Goal: Task Accomplishment & Management: Use online tool/utility

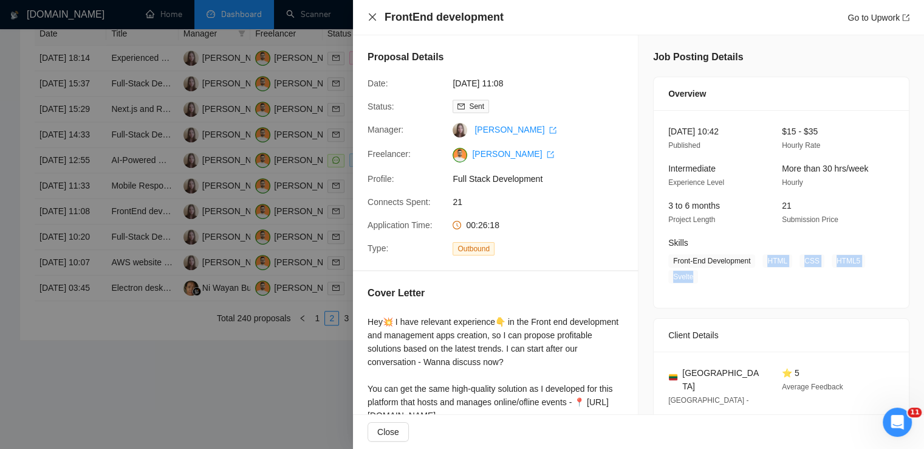
click at [371, 18] on icon "close" at bounding box center [372, 16] width 7 height 7
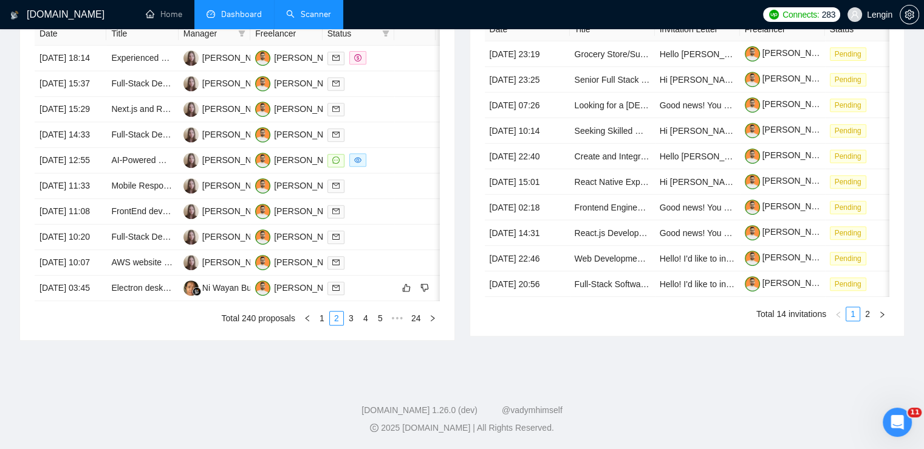
click at [304, 9] on link "Scanner" at bounding box center [308, 14] width 45 height 10
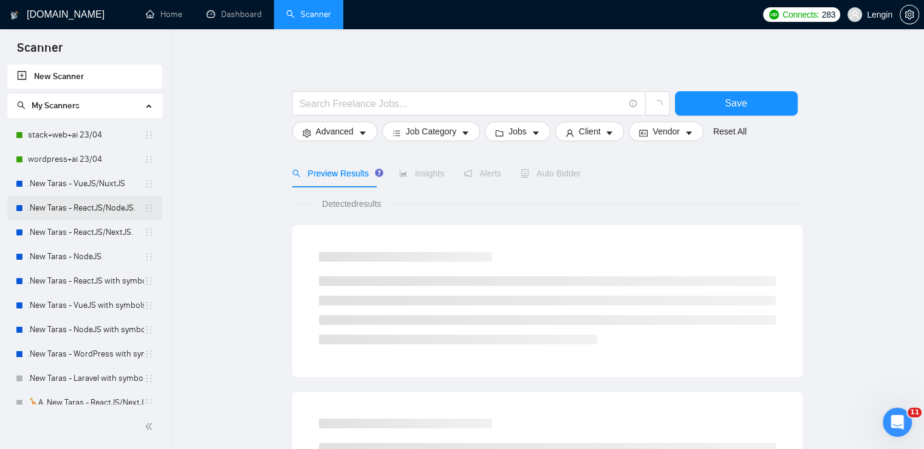
click at [111, 206] on link ".New Taras - ReactJS/NodeJS." at bounding box center [86, 208] width 116 height 24
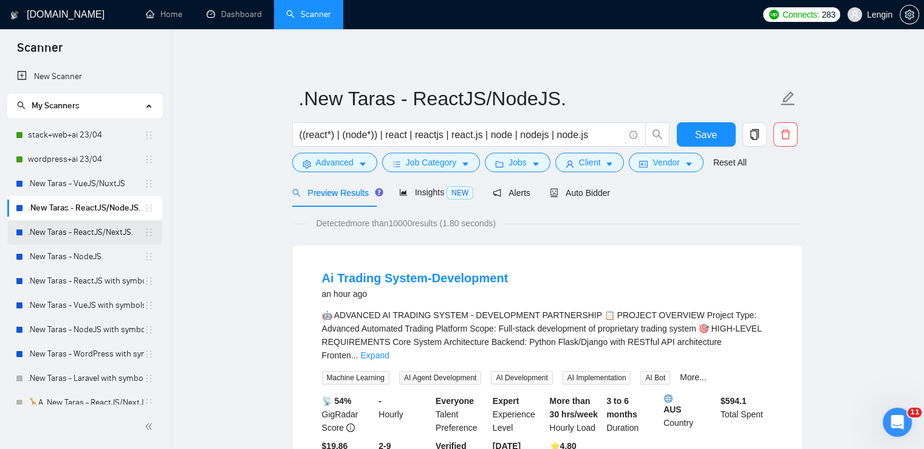
click at [87, 230] on link ".New Taras - ReactJS/NextJS." at bounding box center [86, 232] width 116 height 24
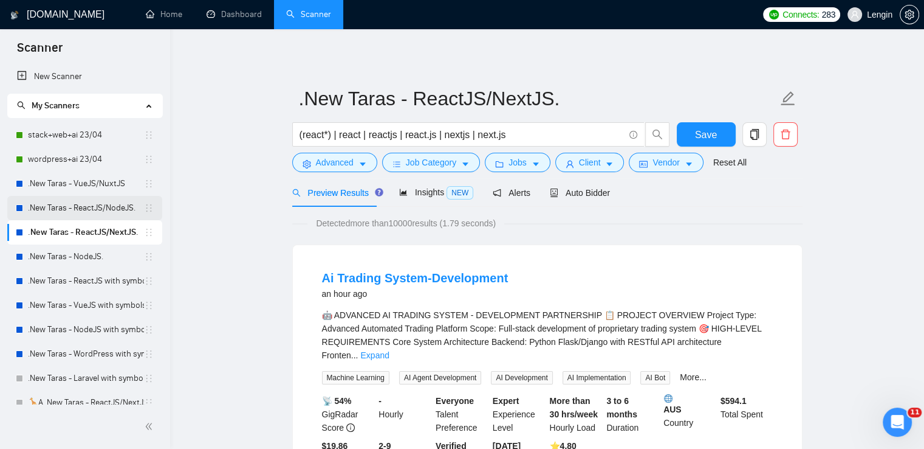
click at [78, 211] on link ".New Taras - ReactJS/NodeJS." at bounding box center [86, 208] width 116 height 24
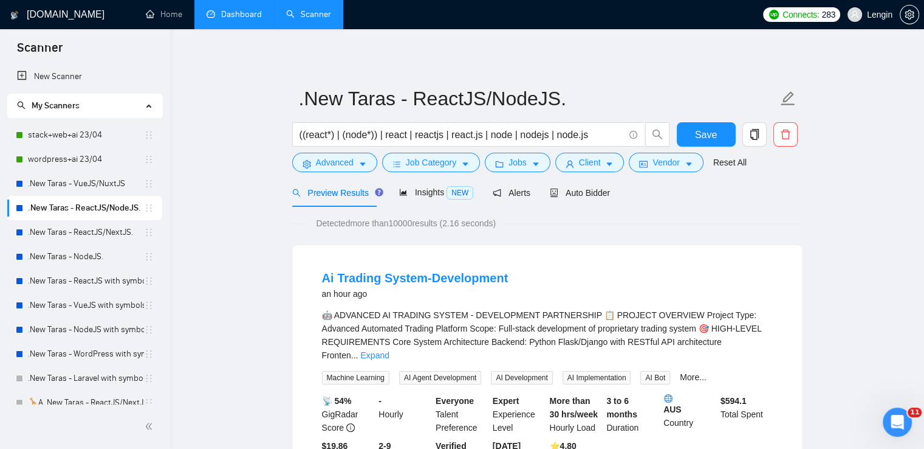
click at [250, 9] on link "Dashboard" at bounding box center [234, 14] width 55 height 10
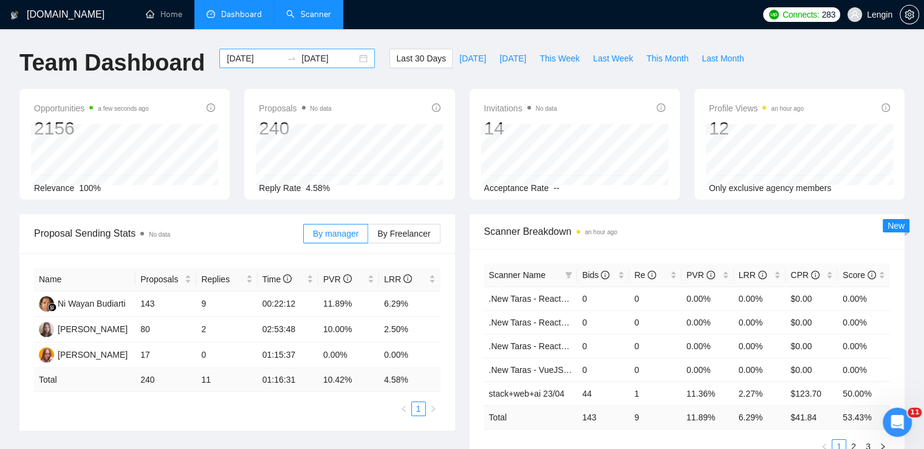
click at [353, 61] on div "[DATE] [DATE]" at bounding box center [297, 58] width 156 height 19
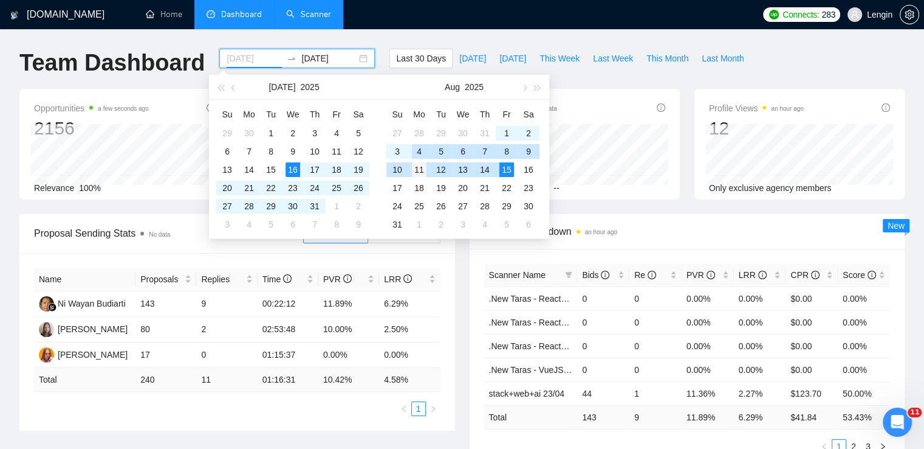
type input "[DATE]"
click at [418, 171] on div "11" at bounding box center [419, 169] width 15 height 15
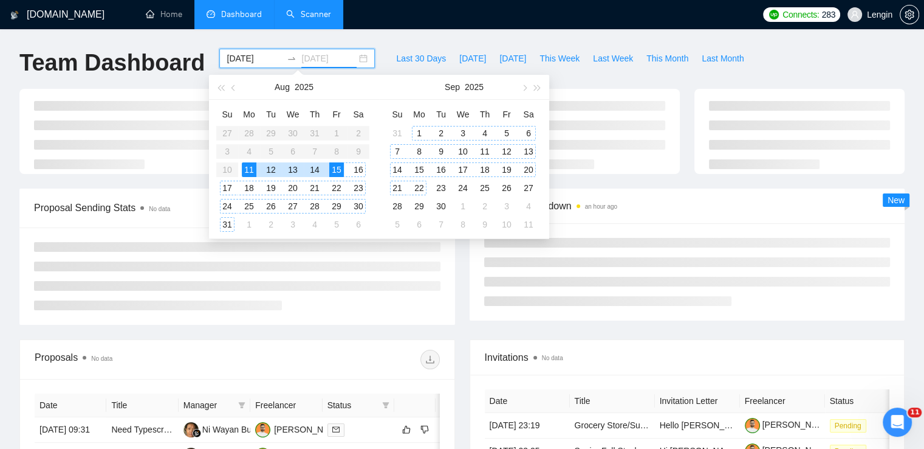
type input "[DATE]"
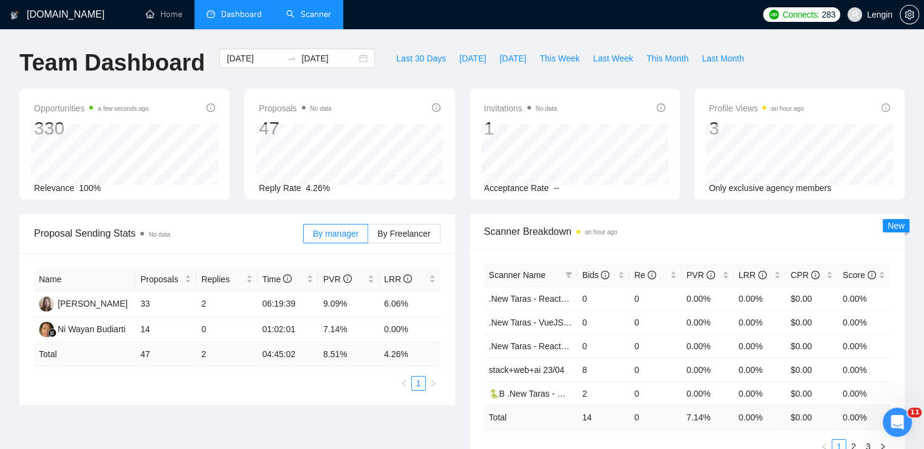
click at [463, 309] on div "Scanner Breakdown an hour ago Scanner Name Bids Re PVR LRR CPR Score .New Taras…" at bounding box center [688, 341] width 450 height 254
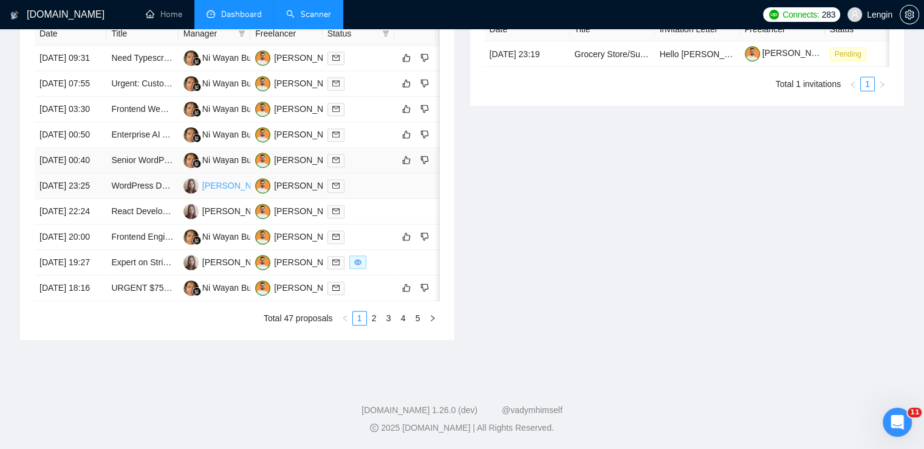
scroll to position [551, 0]
click at [153, 199] on td "WordPress Developer Needed for Custom Page Creation" at bounding box center [142, 186] width 72 height 26
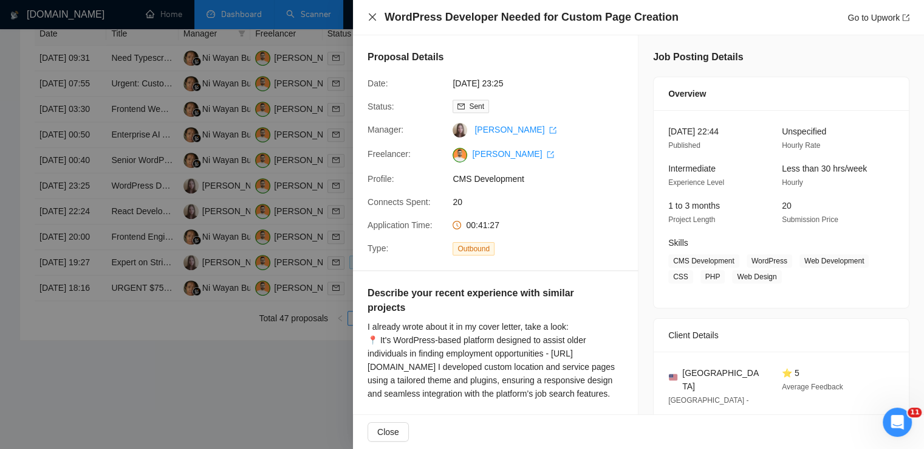
click at [368, 12] on icon "close" at bounding box center [373, 17] width 10 height 10
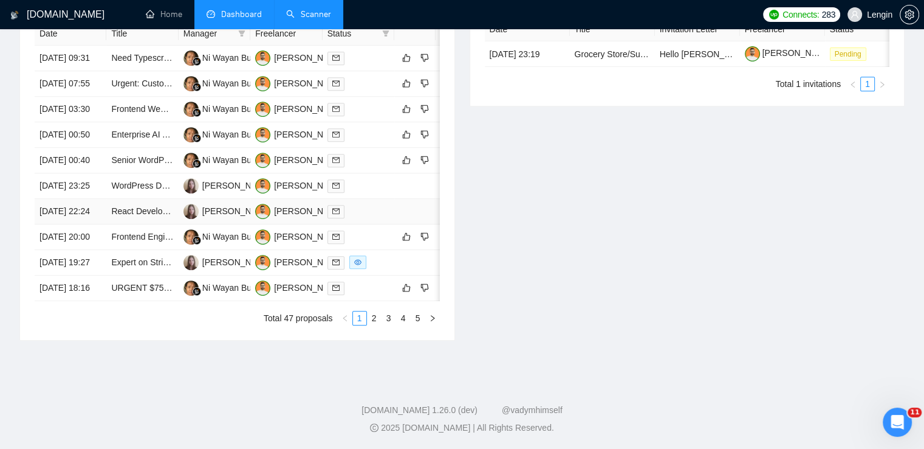
click at [146, 224] on td "React Developer (Remote Freelance)" at bounding box center [142, 212] width 72 height 26
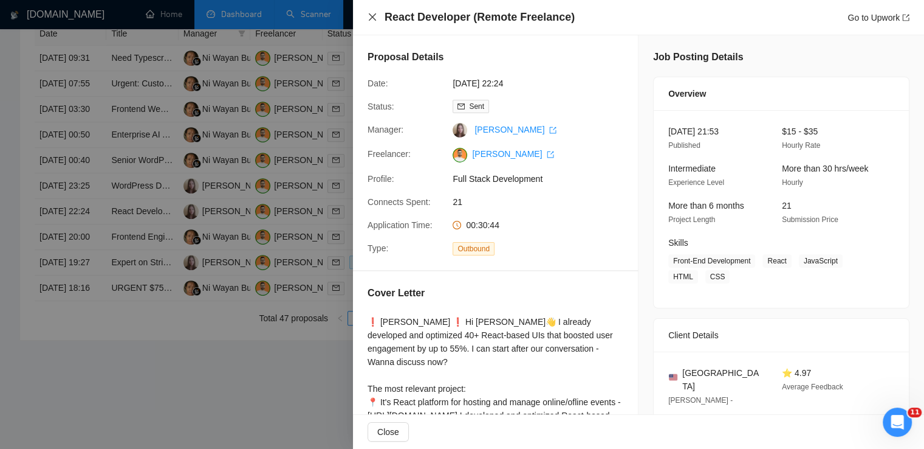
click at [372, 17] on icon "close" at bounding box center [372, 16] width 7 height 7
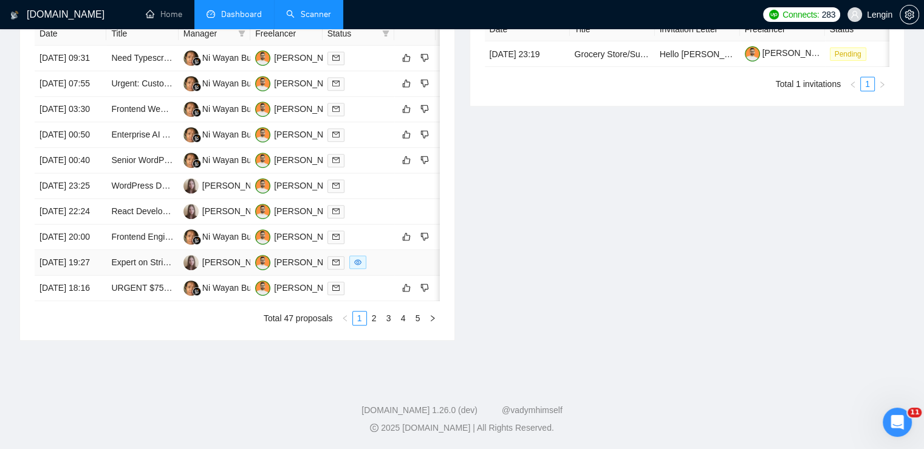
click at [167, 275] on td "Expert on Stripe - React Dev." at bounding box center [142, 263] width 72 height 26
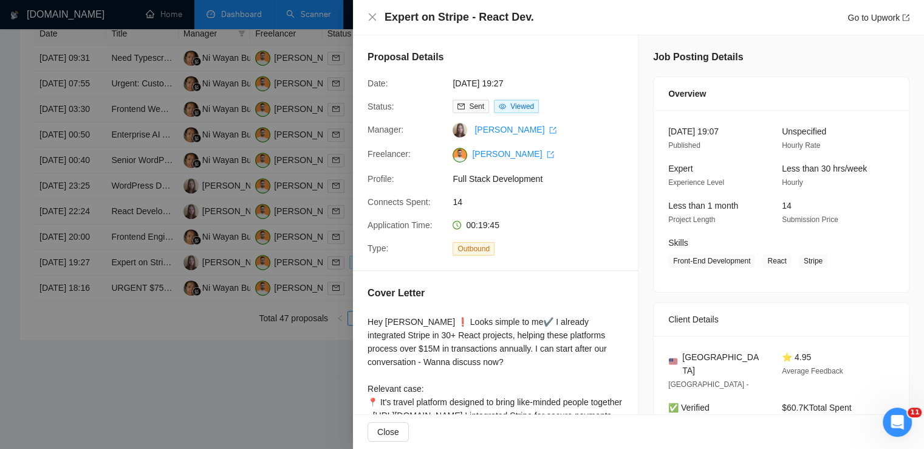
click at [367, 16] on div "Expert on Stripe - React Dev. Go to Upwork" at bounding box center [638, 17] width 571 height 35
click at [371, 22] on div "Expert on Stripe - React Dev. Go to Upwork" at bounding box center [639, 17] width 542 height 15
click at [371, 20] on icon "close" at bounding box center [373, 17] width 10 height 10
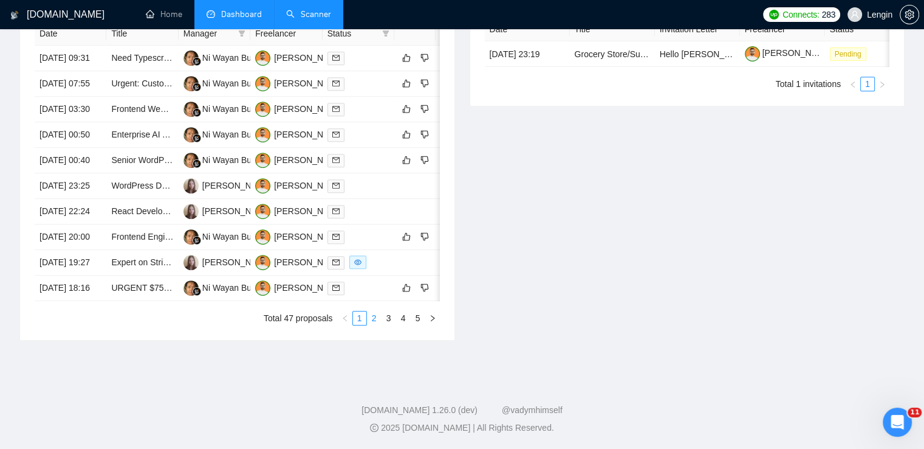
click at [374, 325] on link "2" at bounding box center [374, 317] width 13 height 13
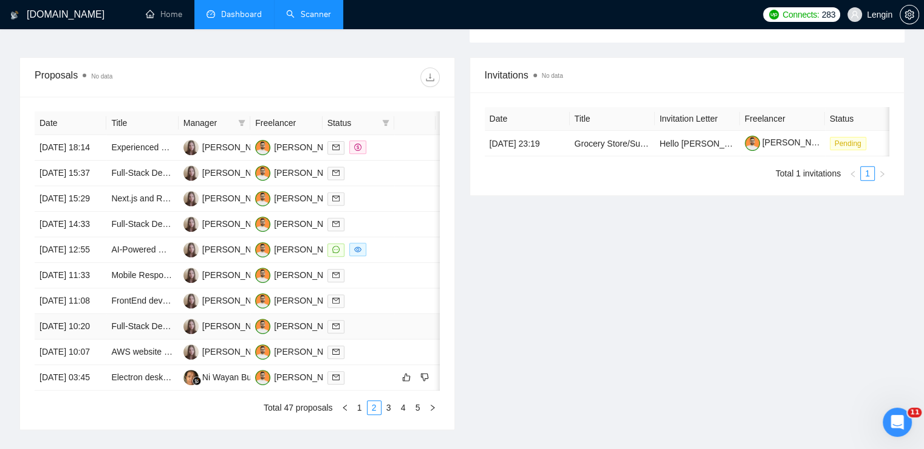
scroll to position [427, 0]
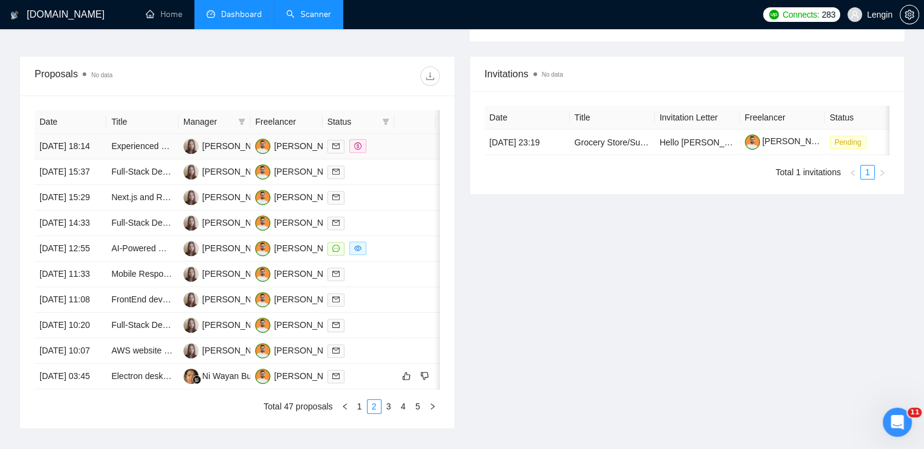
click at [160, 159] on td "Experienced Full-Stack Developer for User-Friendly Educational App (Entrance Ex…" at bounding box center [142, 147] width 72 height 26
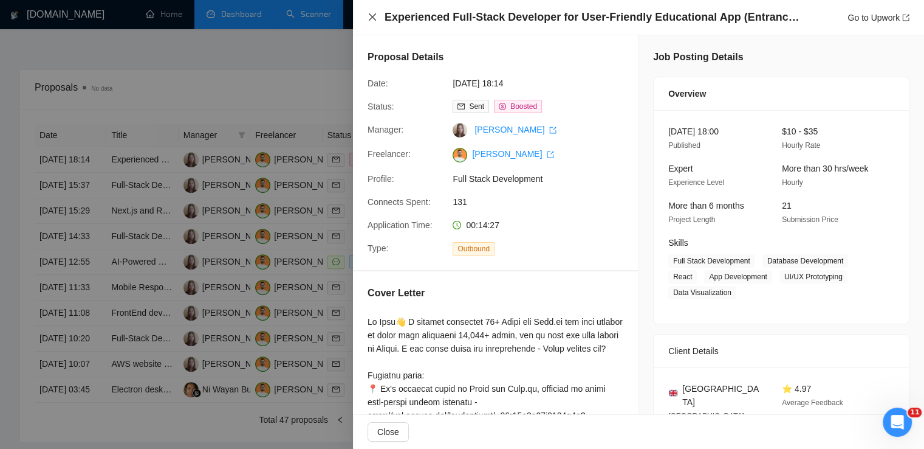
click at [374, 20] on icon "close" at bounding box center [373, 17] width 10 height 10
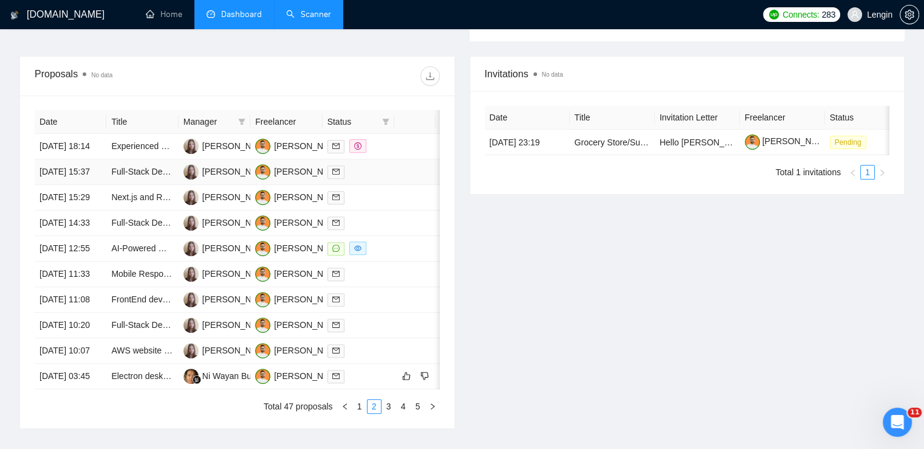
click at [169, 185] on td "Full-Stack Developer (Supabase, Next.js, Node.js)" at bounding box center [142, 172] width 72 height 26
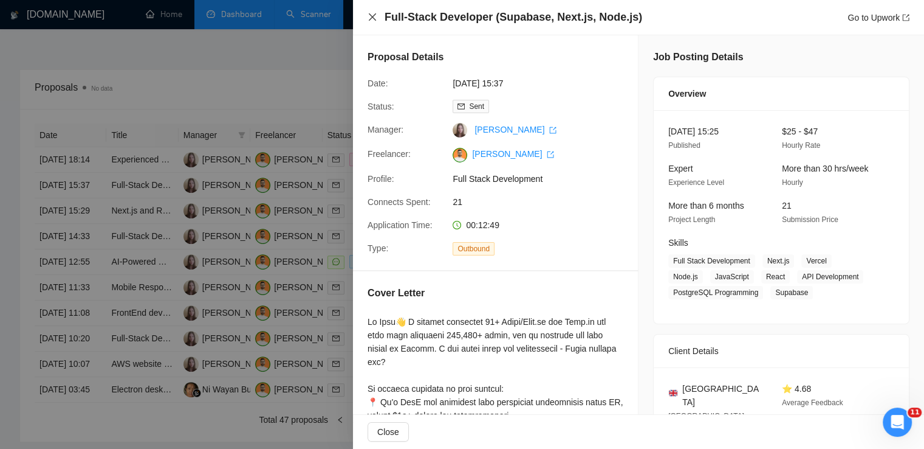
click at [371, 18] on icon "close" at bounding box center [372, 16] width 7 height 7
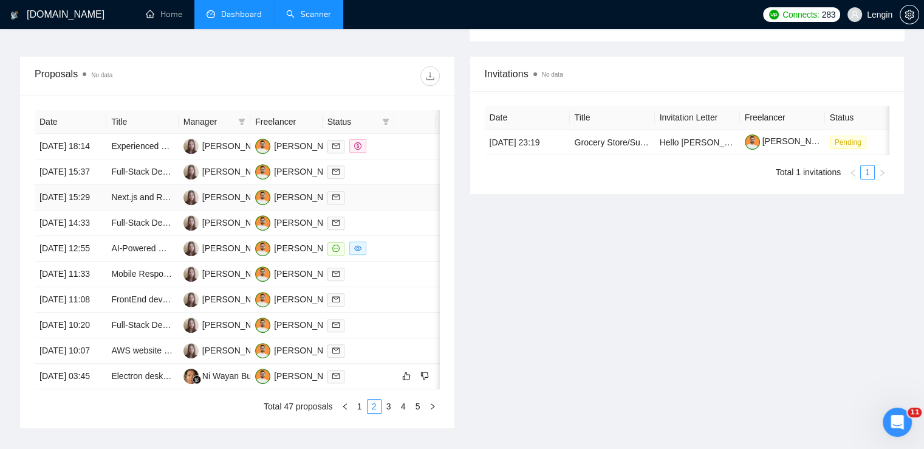
click at [156, 210] on td "Next.js and React Developer for Enterprise API Integrations" at bounding box center [142, 198] width 72 height 26
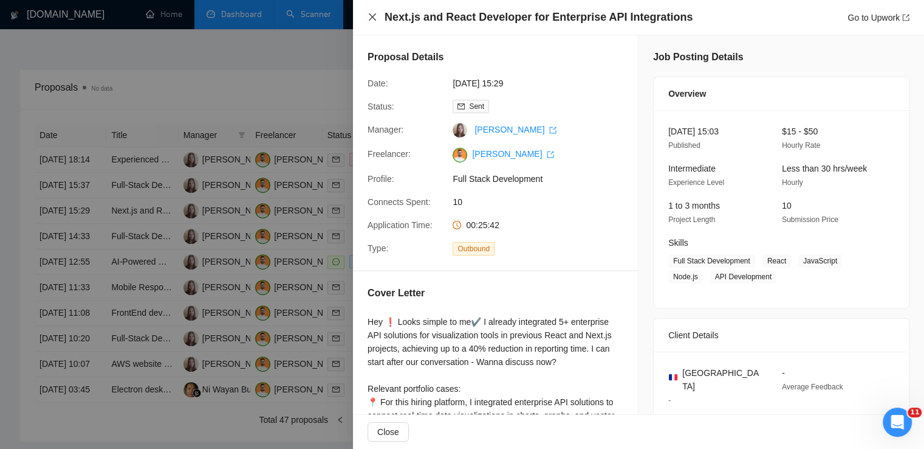
click at [371, 13] on icon "close" at bounding box center [373, 17] width 10 height 10
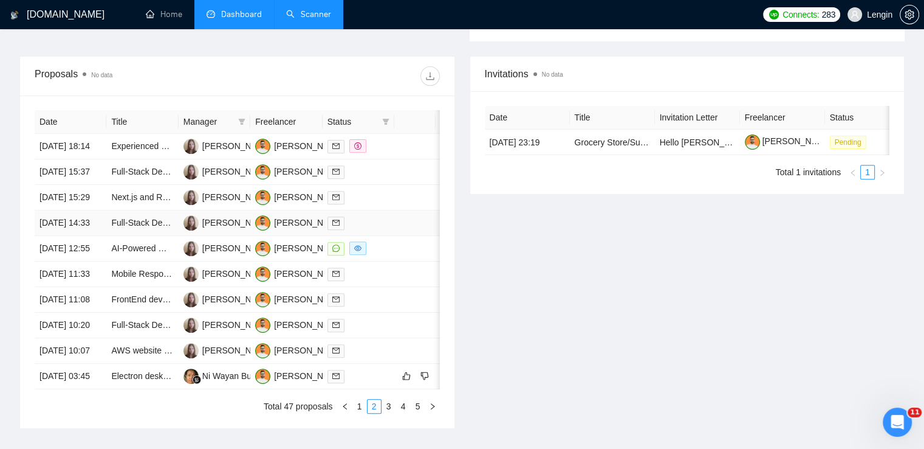
click at [153, 236] on td "Full-Stack Developer for AI-Powered Marketplace Platform" at bounding box center [142, 223] width 72 height 26
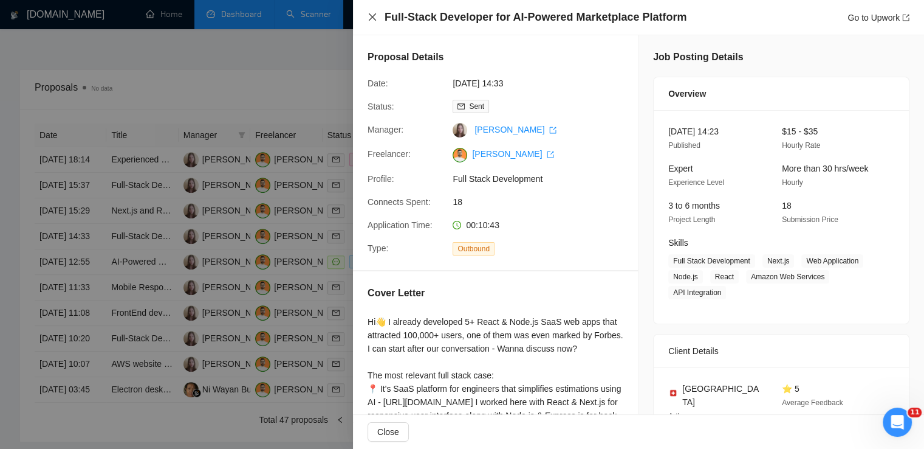
click at [372, 15] on icon "close" at bounding box center [373, 17] width 10 height 10
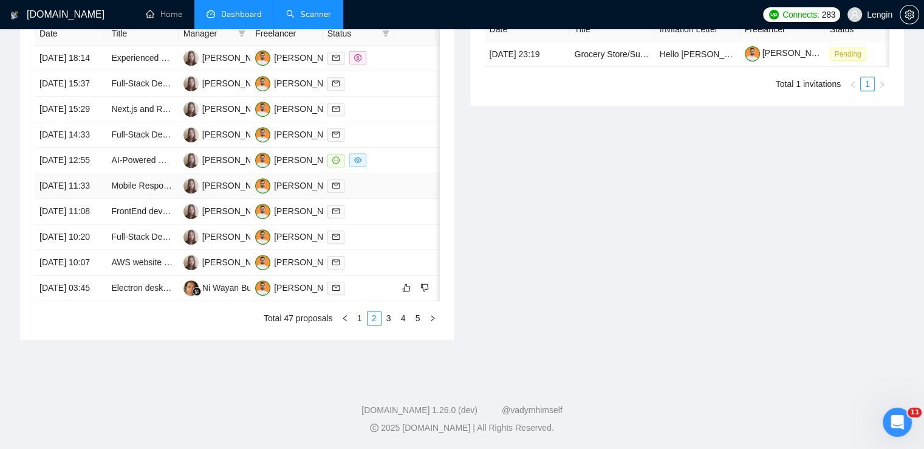
scroll to position [546, 0]
click at [152, 173] on td "AI-Powered Multilingual Video Localisation Tool Developer" at bounding box center [142, 161] width 72 height 26
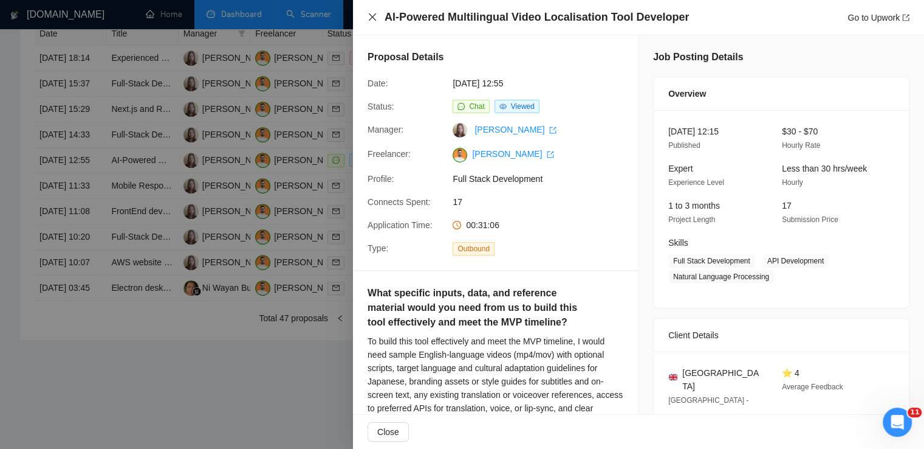
click at [372, 18] on icon "close" at bounding box center [372, 16] width 7 height 7
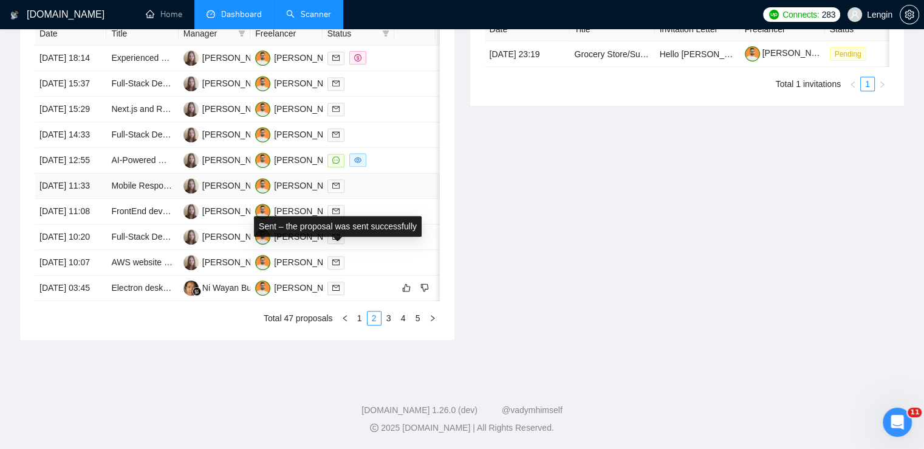
scroll to position [549, 0]
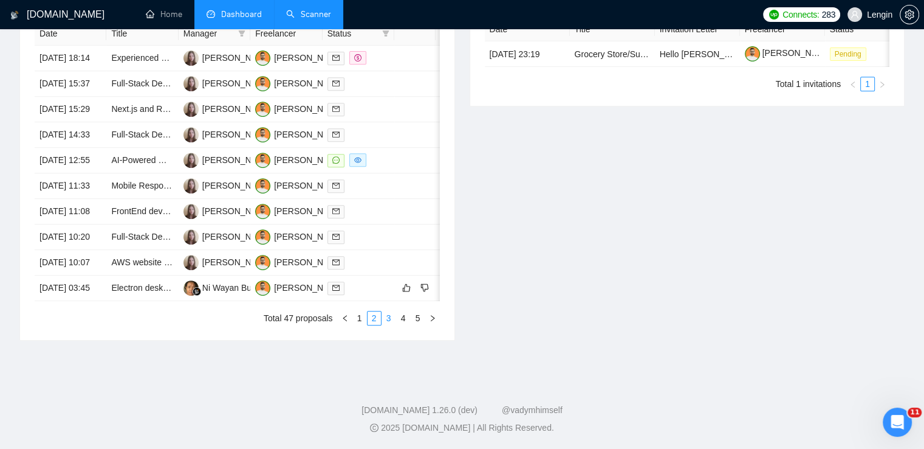
click at [387, 325] on link "3" at bounding box center [388, 317] width 13 height 13
click at [167, 250] on td "Mobile app design. Designer for the e-commerce app audit" at bounding box center [142, 237] width 72 height 26
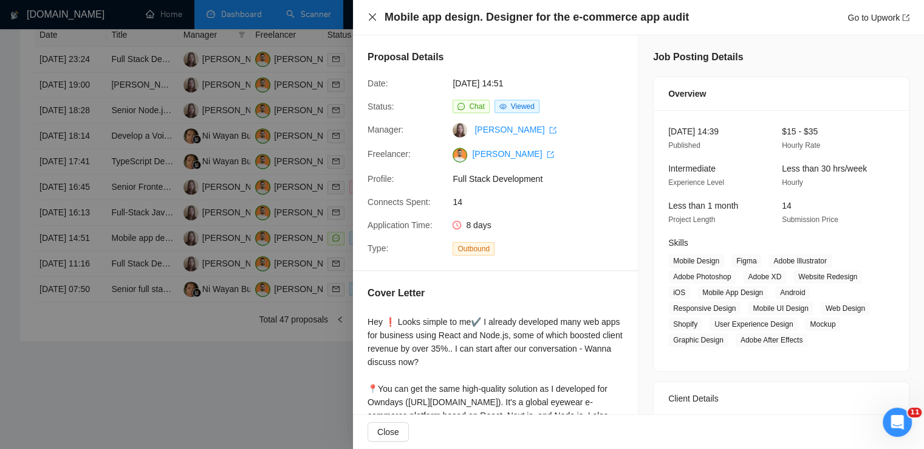
click at [374, 16] on icon "close" at bounding box center [372, 16] width 7 height 7
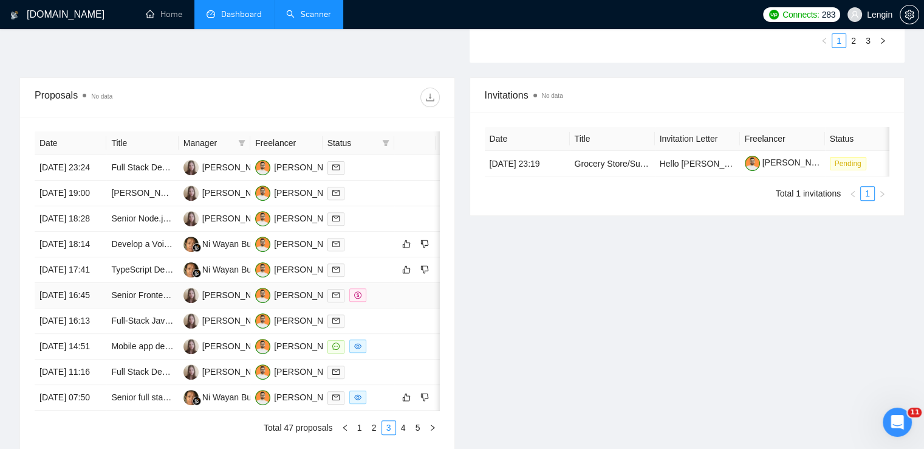
scroll to position [637, 0]
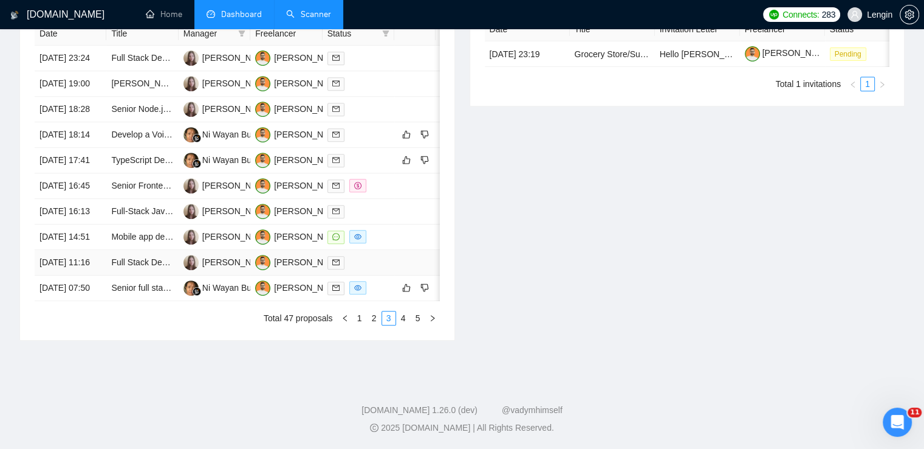
click at [167, 250] on td "Full Stack Developer" at bounding box center [142, 263] width 72 height 26
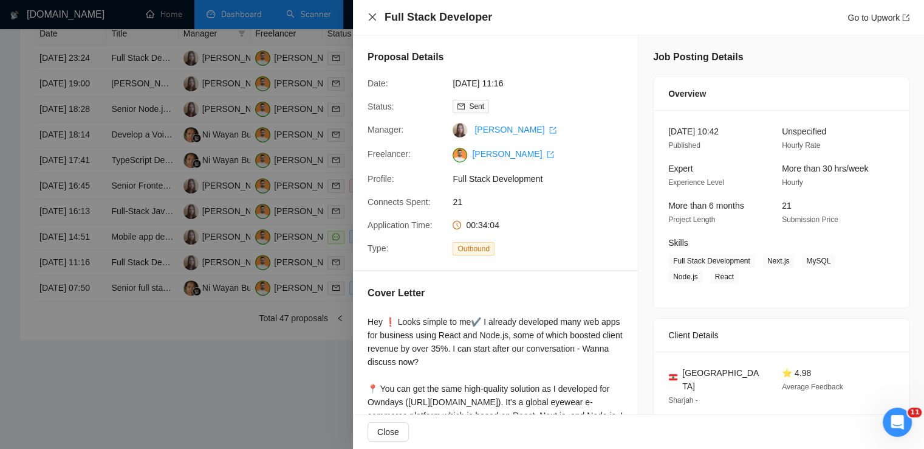
click at [373, 14] on icon "close" at bounding box center [373, 17] width 10 height 10
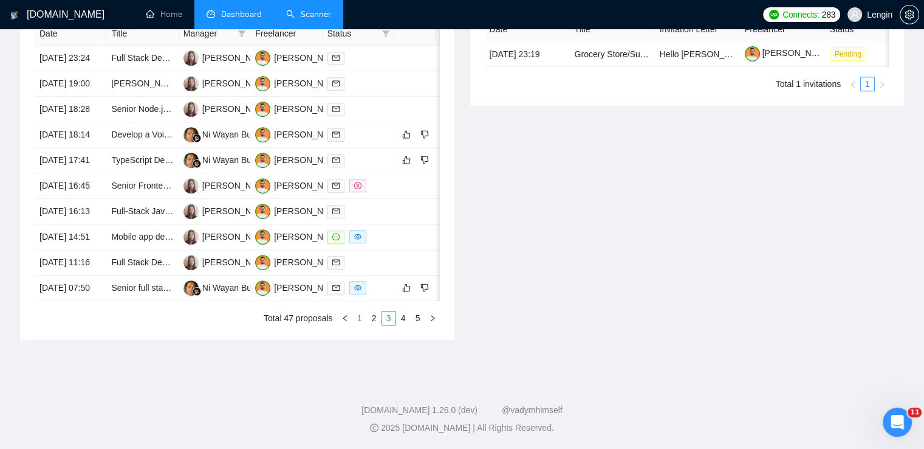
click at [356, 317] on link "1" at bounding box center [359, 317] width 13 height 13
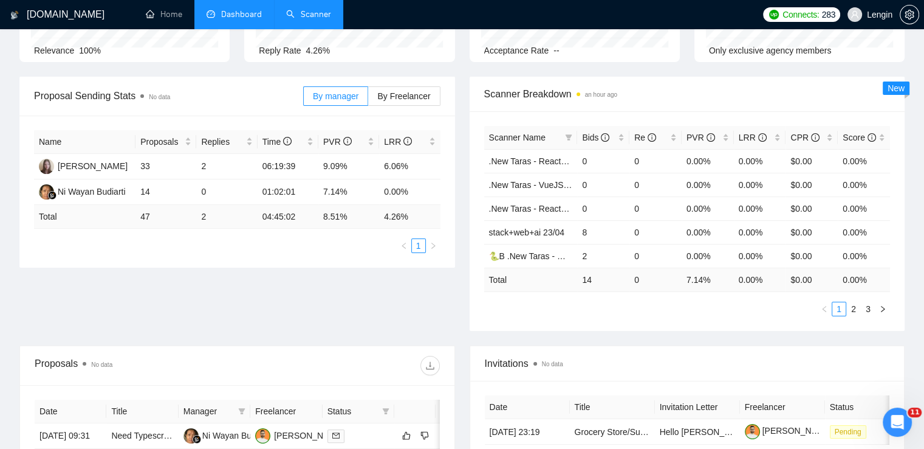
scroll to position [0, 0]
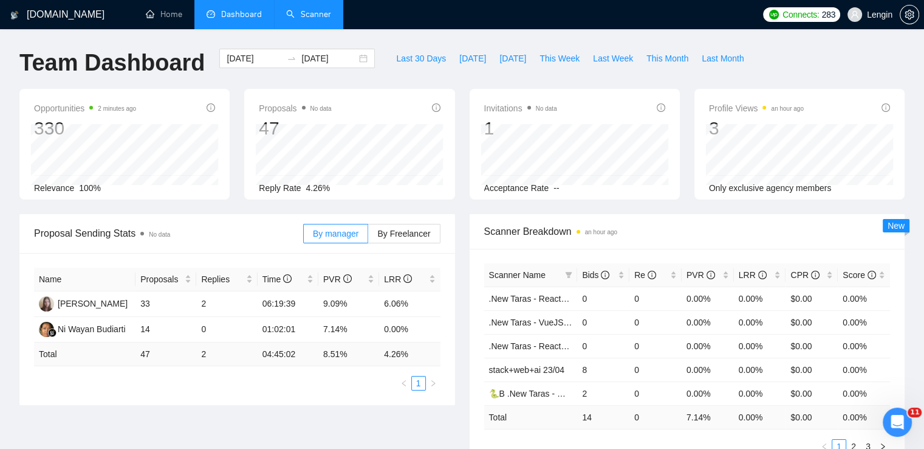
click at [313, 9] on link "Scanner" at bounding box center [308, 14] width 45 height 10
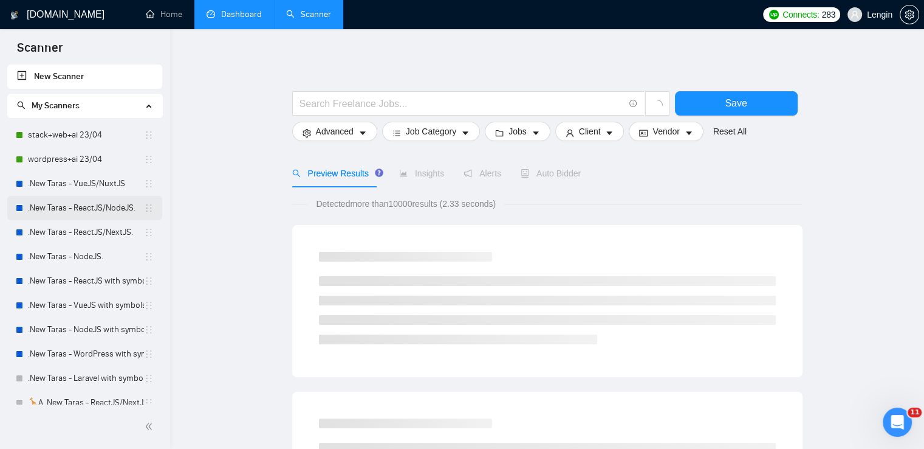
click at [92, 208] on link ".New Taras - ReactJS/NodeJS." at bounding box center [86, 208] width 116 height 24
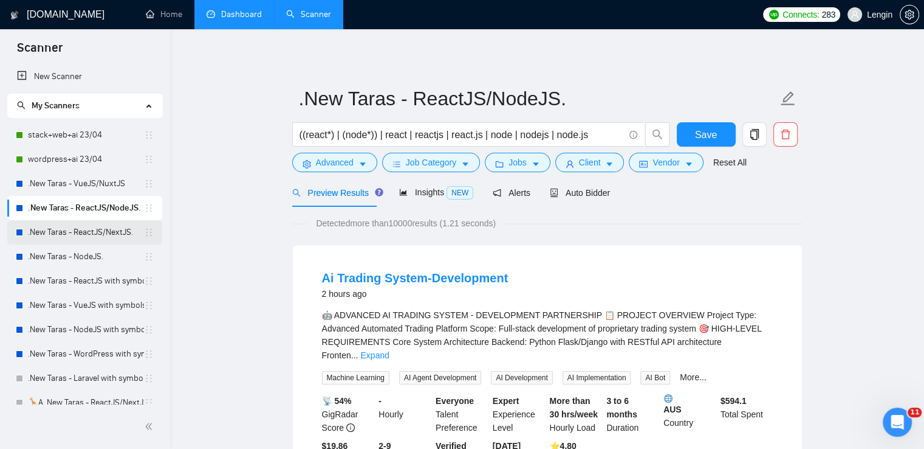
click at [106, 238] on link ".New Taras - ReactJS/NextJS." at bounding box center [86, 232] width 116 height 24
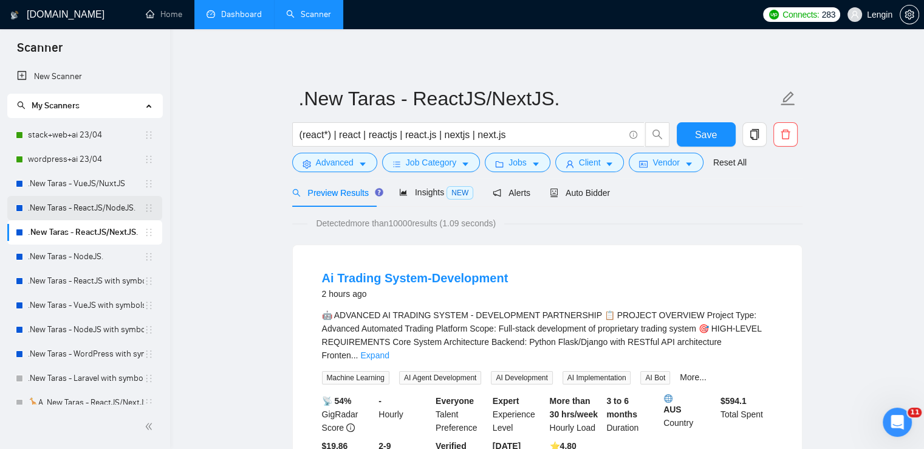
click at [93, 213] on link ".New Taras - ReactJS/NodeJS." at bounding box center [86, 208] width 116 height 24
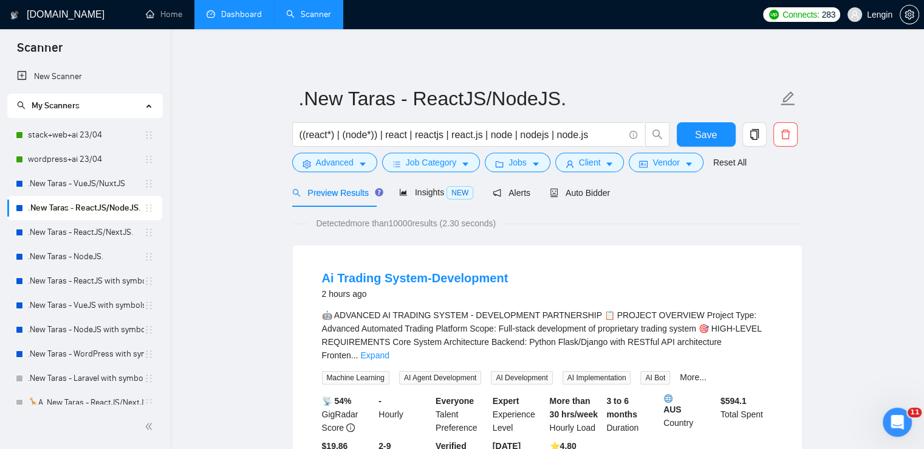
click at [99, 226] on link ".New Taras - ReactJS/NextJS." at bounding box center [86, 232] width 116 height 24
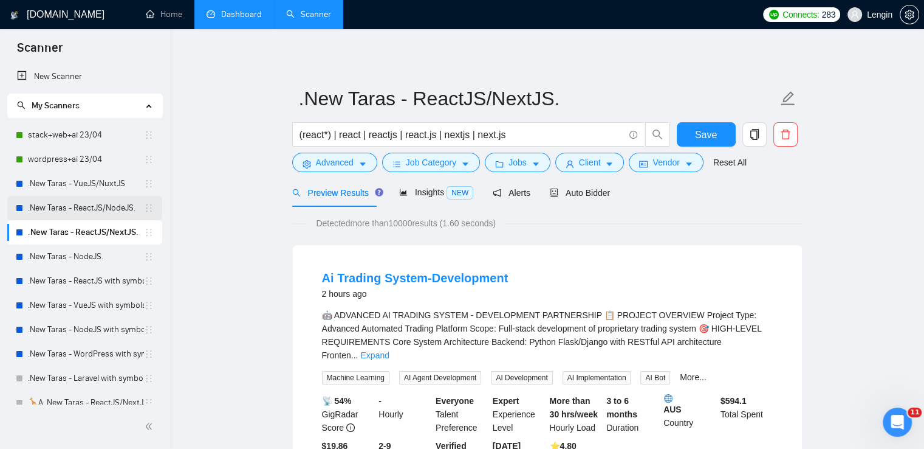
click at [98, 207] on link ".New Taras - ReactJS/NodeJS." at bounding box center [86, 208] width 116 height 24
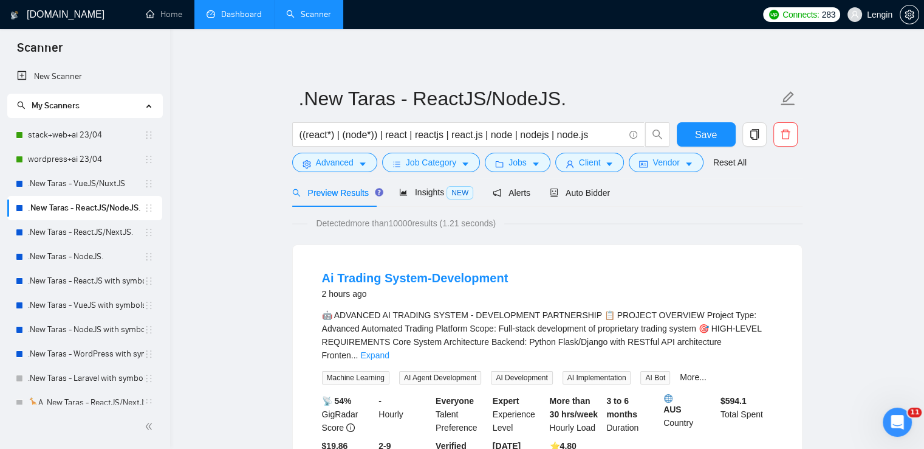
click at [255, 18] on link "Dashboard" at bounding box center [234, 14] width 55 height 10
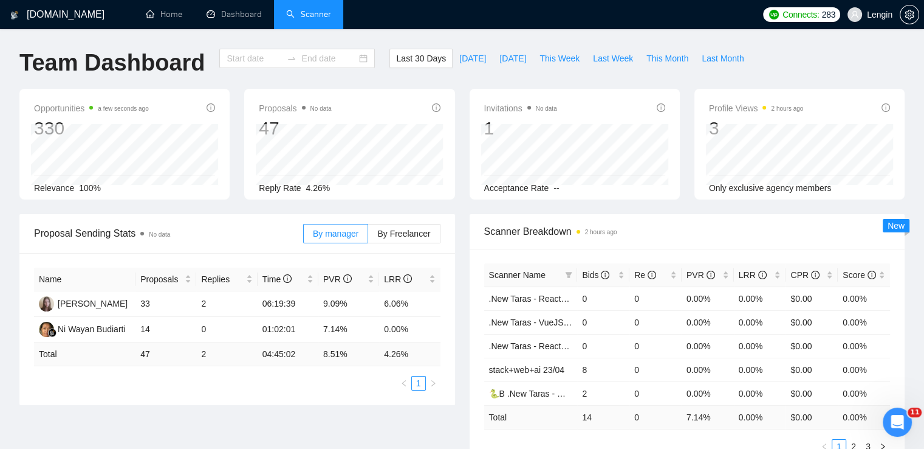
type input "[DATE]"
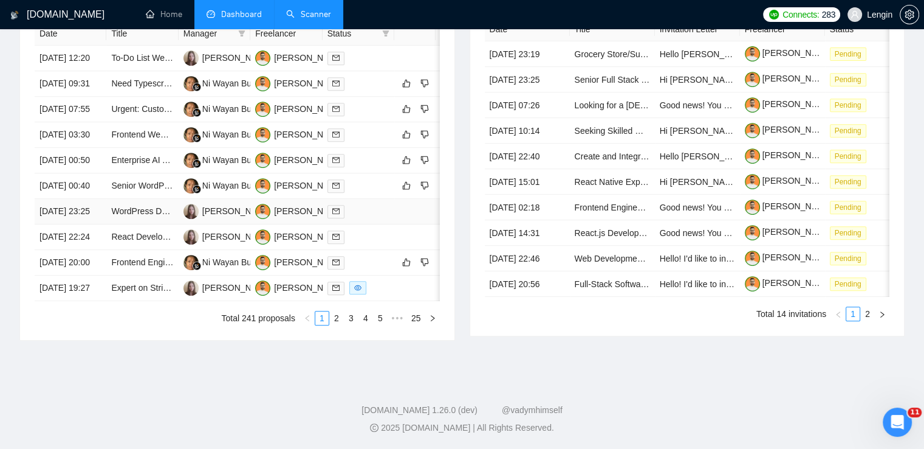
scroll to position [551, 0]
click at [343, 325] on link "2" at bounding box center [336, 317] width 13 height 13
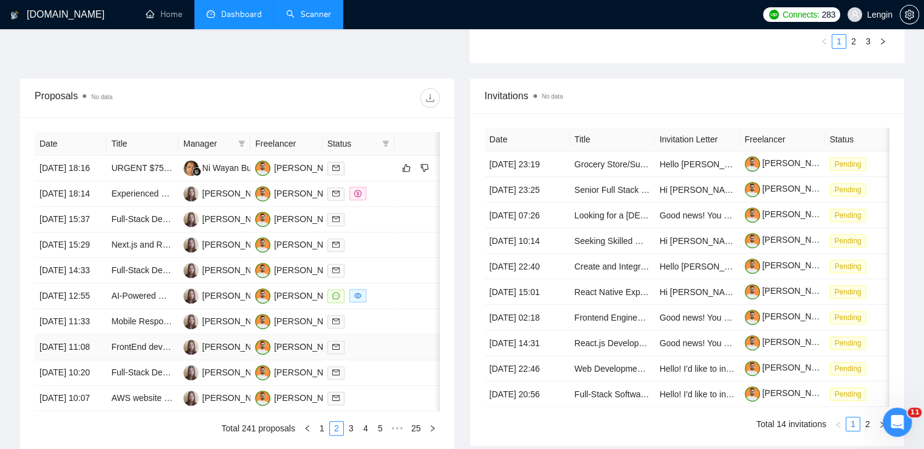
scroll to position [402, 0]
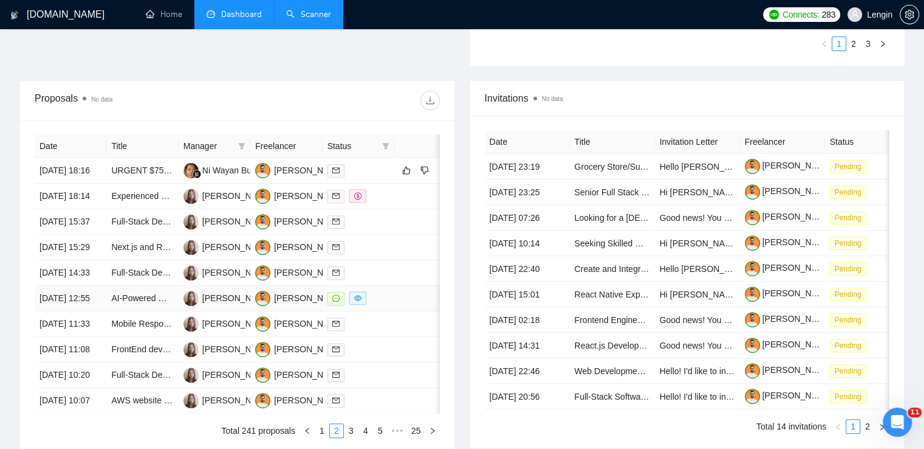
click at [231, 311] on td "[PERSON_NAME]" at bounding box center [215, 299] width 72 height 26
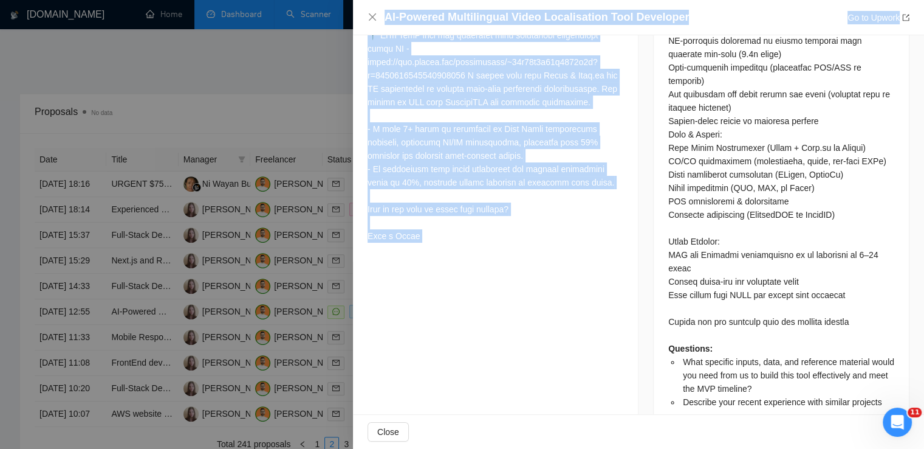
scroll to position [723, 0]
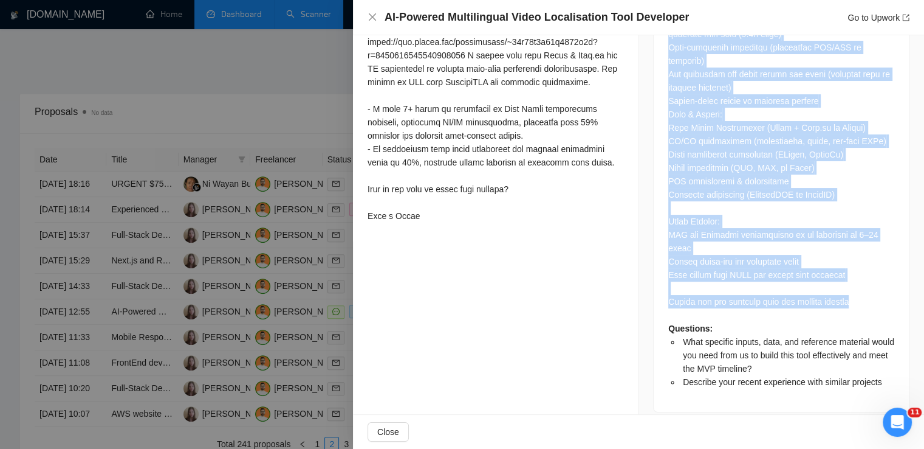
drag, startPoint x: 665, startPoint y: 137, endPoint x: 863, endPoint y: 293, distance: 251.9
click at [863, 293] on div "Questions: What specific inputs, data, and reference material would you need fr…" at bounding box center [782, 121] width 226 height 535
copy div "Lo’ip dolorsi ame co adipiscinge Sedd Eiusm Temporinc (utlaboreet do magn) al e…"
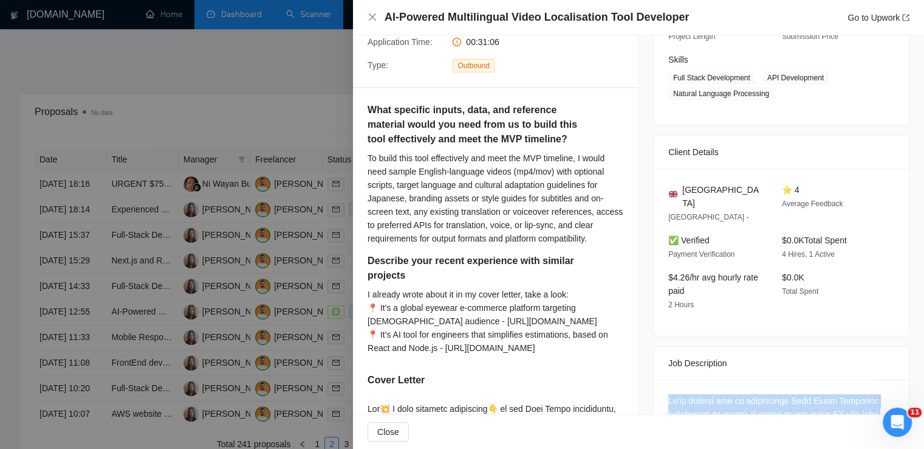
scroll to position [173, 0]
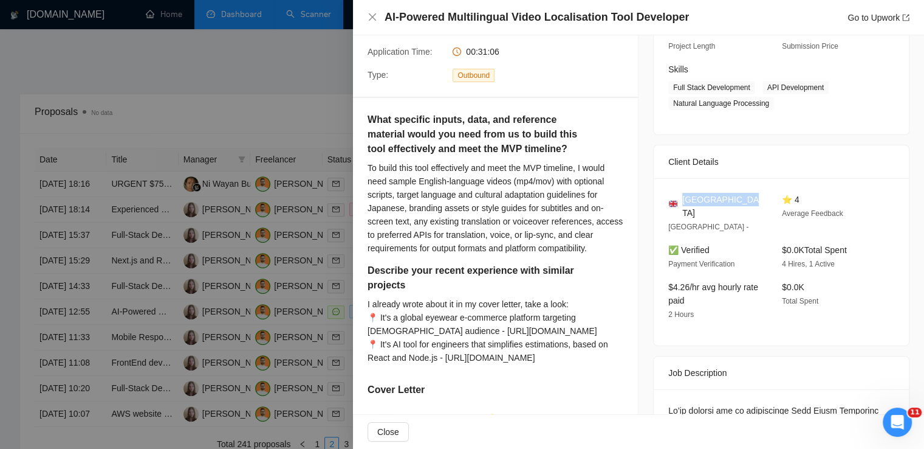
drag, startPoint x: 746, startPoint y: 200, endPoint x: 681, endPoint y: 202, distance: 65.7
click at [681, 202] on div "[GEOGRAPHIC_DATA]" at bounding box center [716, 206] width 94 height 27
copy span "[GEOGRAPHIC_DATA]"
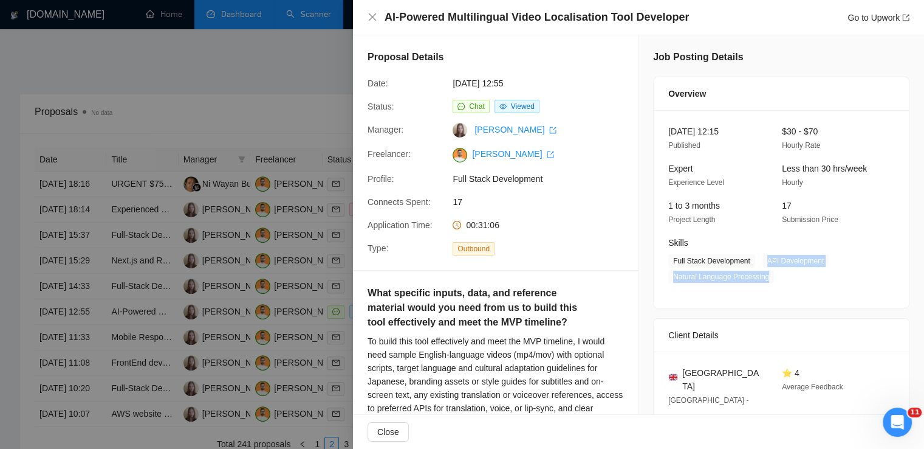
drag, startPoint x: 761, startPoint y: 258, endPoint x: 766, endPoint y: 275, distance: 17.7
click at [766, 275] on span "Full Stack Development API Development Natural Language Processing" at bounding box center [773, 268] width 208 height 29
copy span "API Development Natural Language Processing"
click at [370, 18] on icon "close" at bounding box center [373, 17] width 10 height 10
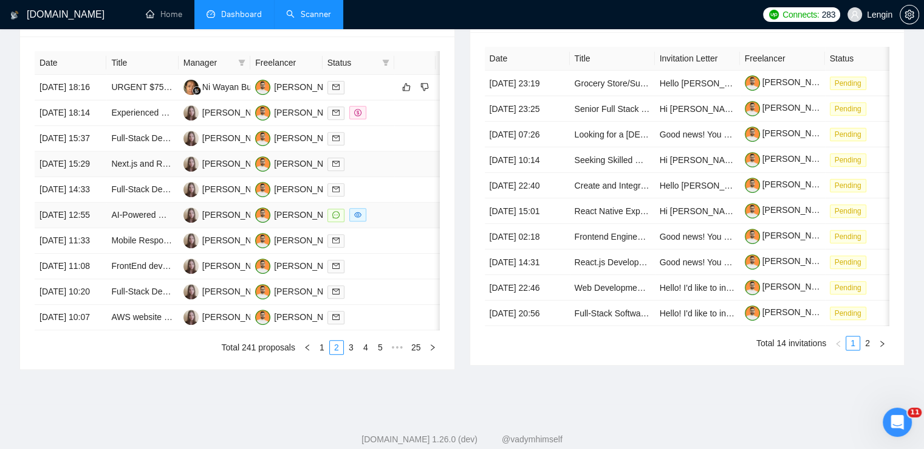
scroll to position [486, 0]
click at [170, 202] on td "Full-Stack Developer for AI-Powered Marketplace Platform" at bounding box center [142, 189] width 72 height 26
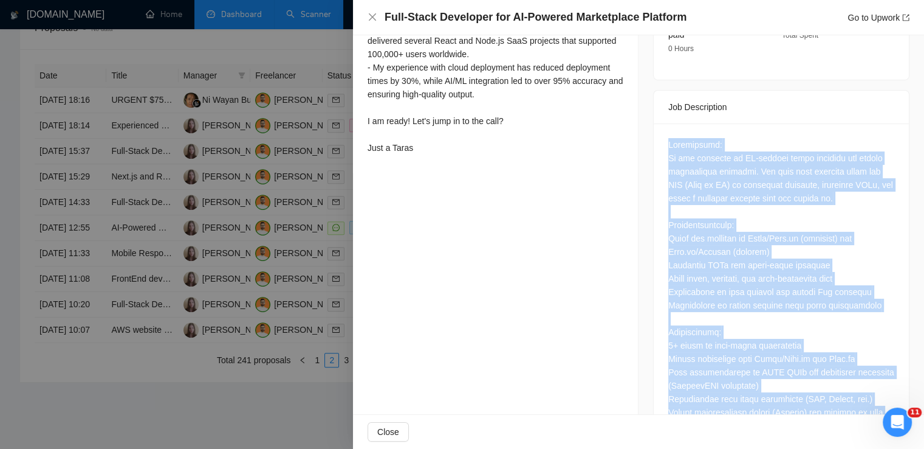
scroll to position [575, 0]
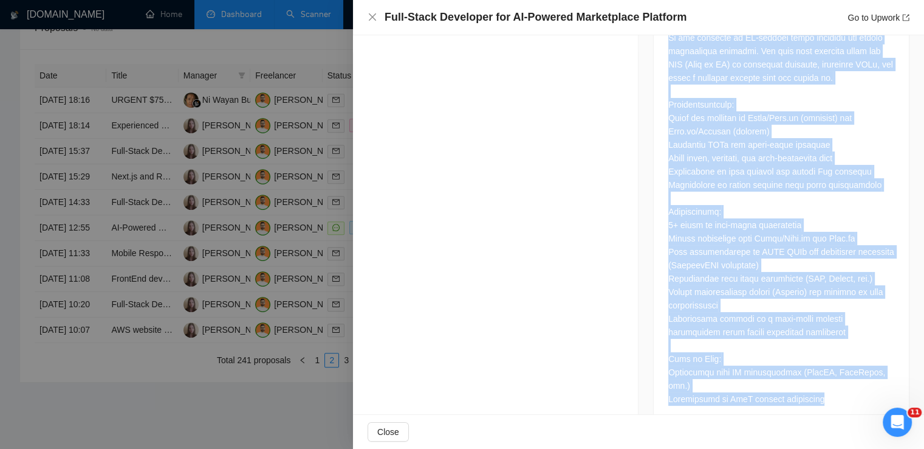
drag, startPoint x: 662, startPoint y: 132, endPoint x: 832, endPoint y: 378, distance: 299.3
click at [832, 378] on div at bounding box center [781, 214] width 255 height 422
copy div "Description: We are building an AI-powered event planning and vendor marketplac…"
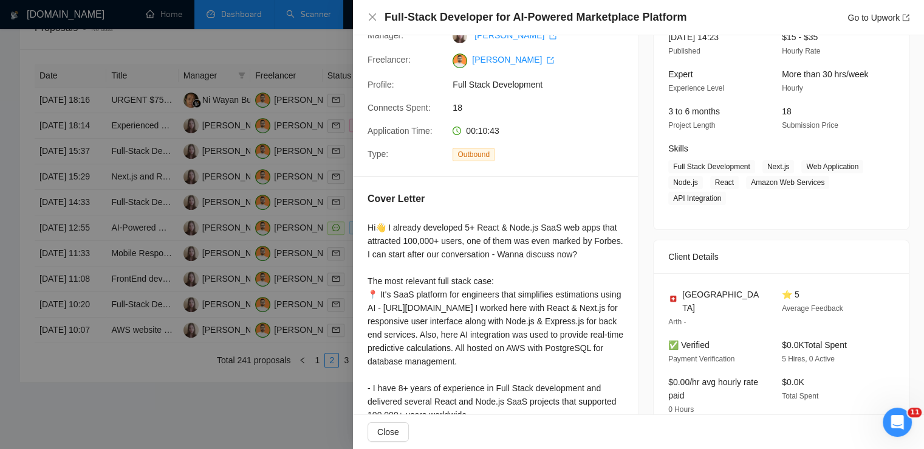
scroll to position [93, 0]
drag, startPoint x: 728, startPoint y: 293, endPoint x: 675, endPoint y: 291, distance: 52.3
click at [675, 291] on div "[GEOGRAPHIC_DATA]" at bounding box center [716, 302] width 94 height 27
copy div "[GEOGRAPHIC_DATA]"
drag, startPoint x: 760, startPoint y: 166, endPoint x: 722, endPoint y: 195, distance: 47.7
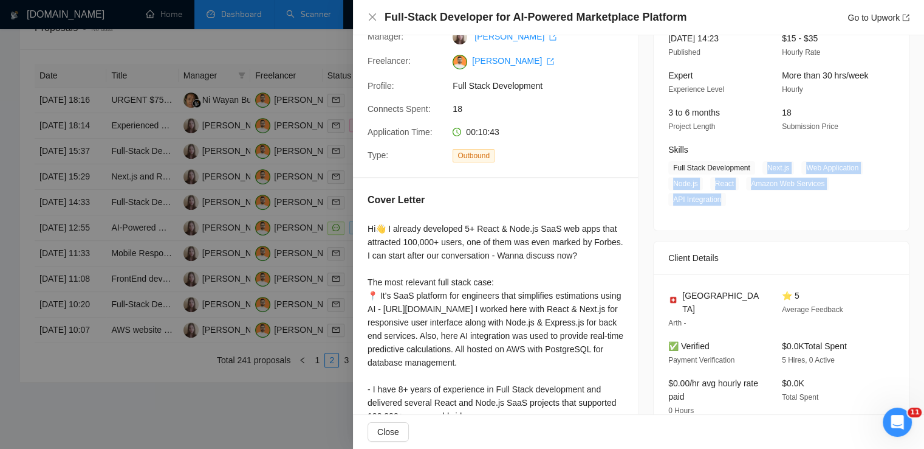
click at [722, 195] on span "Full Stack Development Next.js Web Application Node.js React Amazon Web Service…" at bounding box center [773, 183] width 208 height 45
copy span "Next.js Web Application Node.js React Amazon Web Services API Integration"
click at [372, 20] on icon "close" at bounding box center [373, 17] width 10 height 10
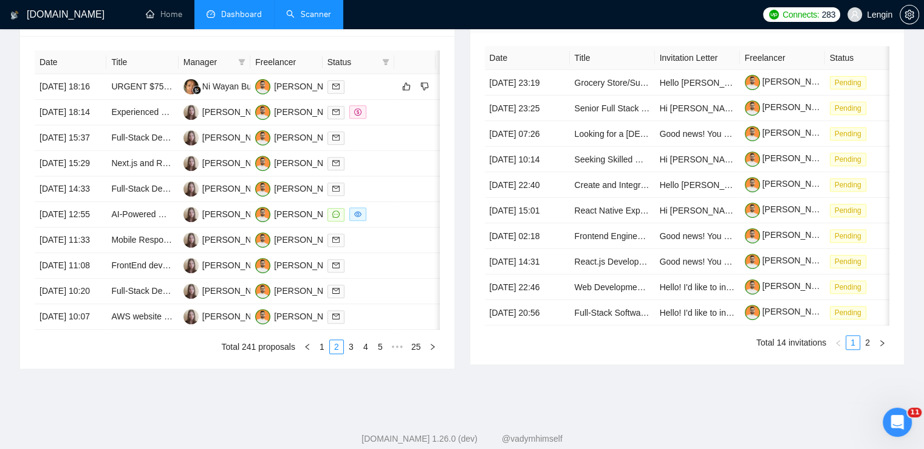
click at [293, 19] on link "Scanner" at bounding box center [308, 14] width 45 height 10
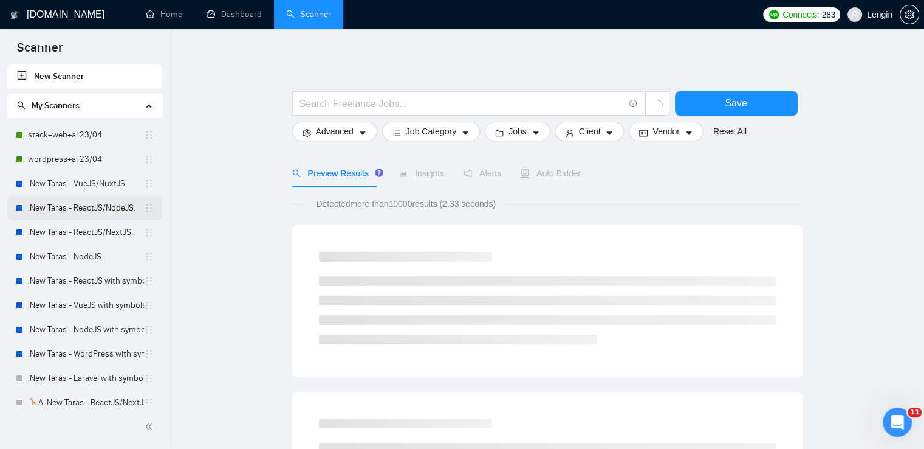
click at [68, 207] on link ".New Taras - ReactJS/NodeJS." at bounding box center [86, 208] width 116 height 24
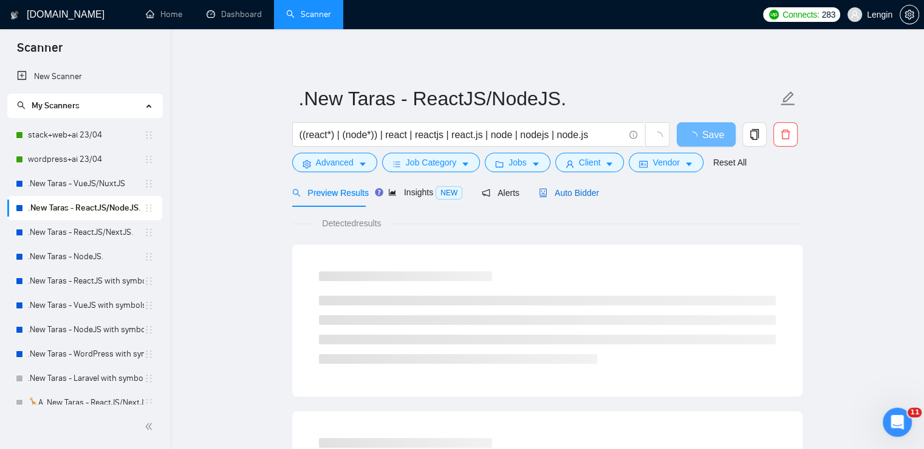
click at [562, 192] on span "Auto Bidder" at bounding box center [569, 193] width 60 height 10
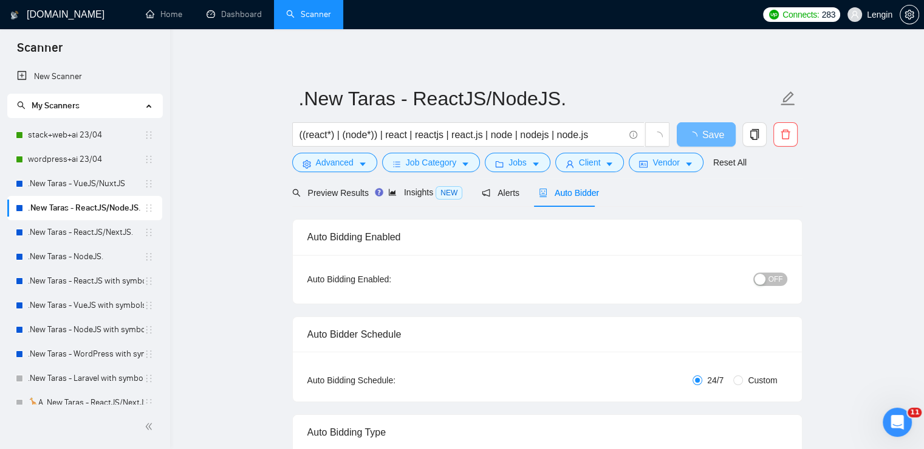
radio input "false"
radio input "true"
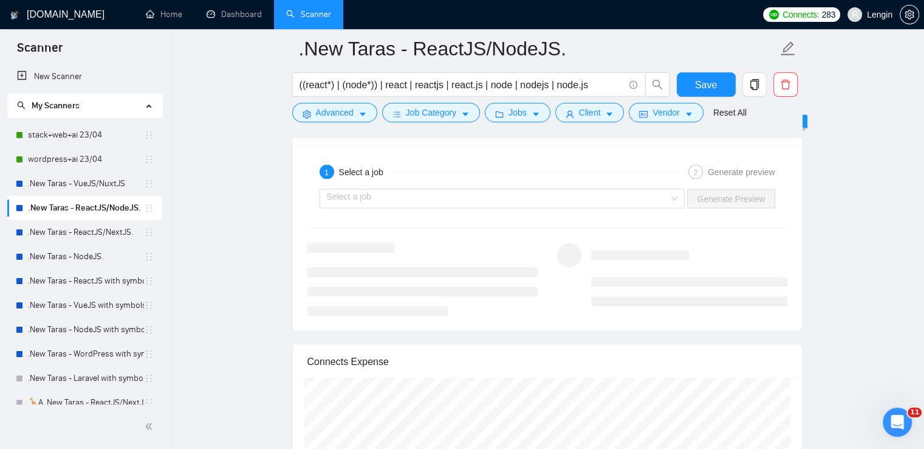
scroll to position [2555, 0]
click at [678, 200] on div "Select a job" at bounding box center [503, 197] width 366 height 19
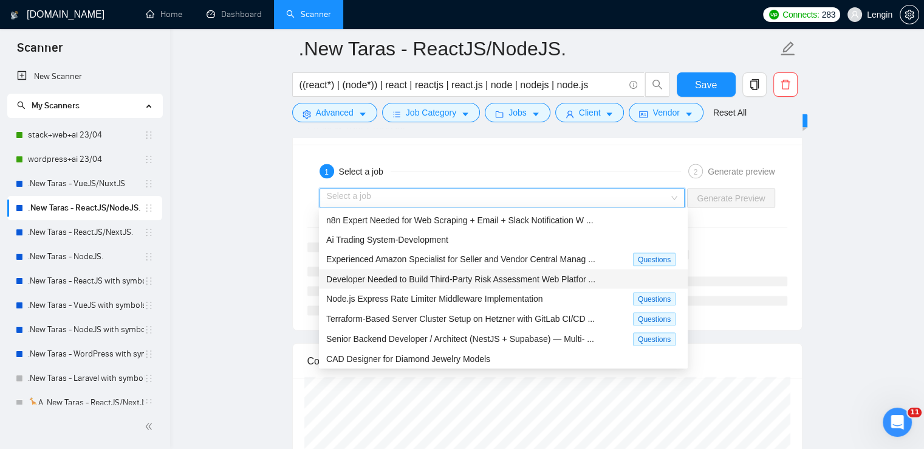
click at [474, 280] on span "Developer Needed to Build Third-Party Risk Assessment Web Platfor ..." at bounding box center [460, 279] width 269 height 10
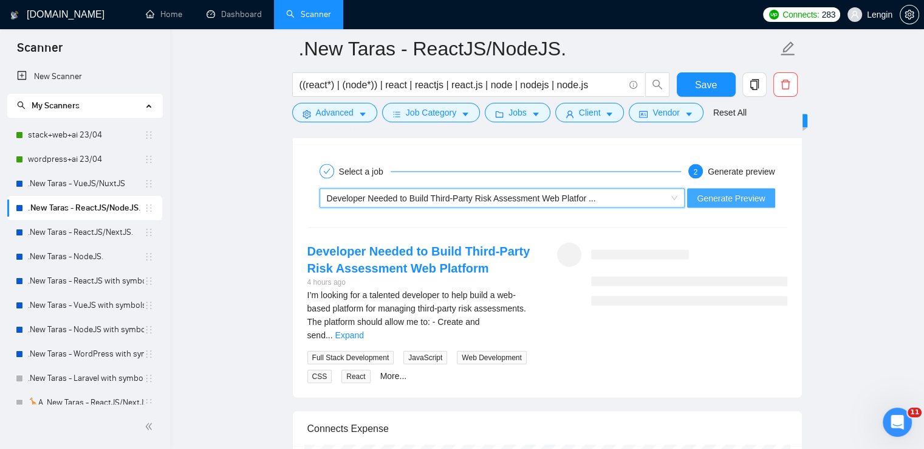
click at [720, 196] on span "Generate Preview" at bounding box center [731, 197] width 68 height 13
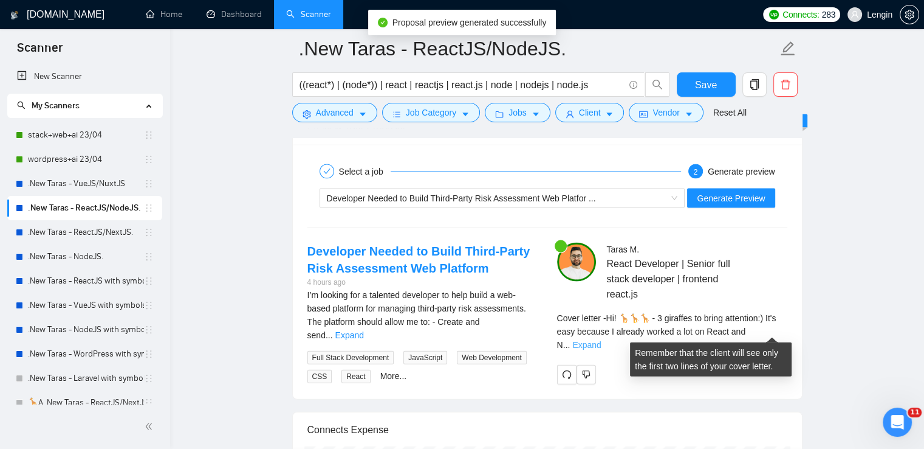
click at [601, 340] on link "Expand" at bounding box center [587, 345] width 29 height 10
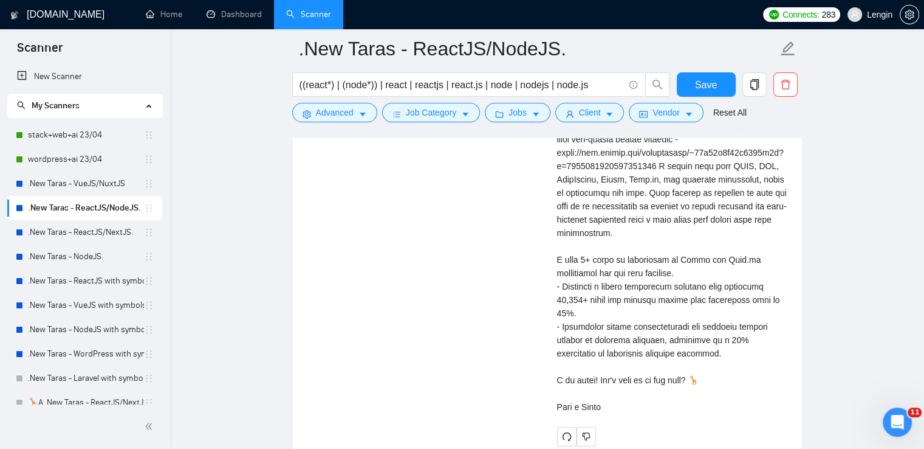
scroll to position [2853, 0]
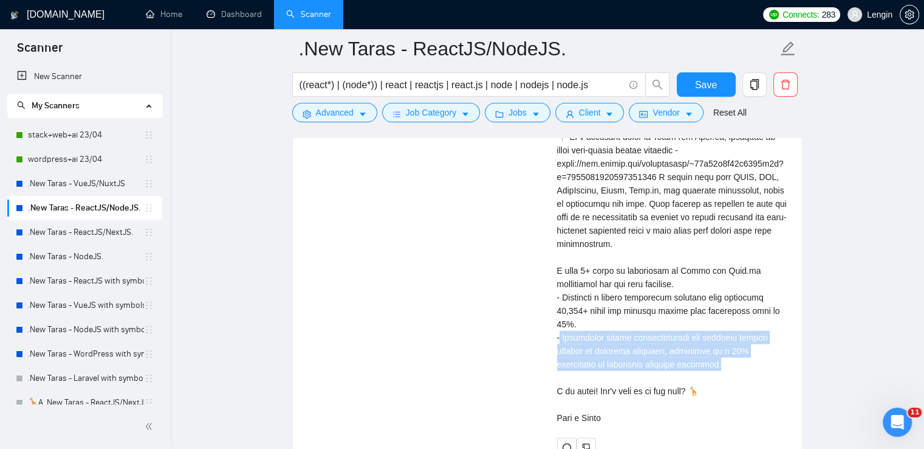
drag, startPoint x: 682, startPoint y: 364, endPoint x: 560, endPoint y: 335, distance: 125.0
click at [560, 335] on div "Cover letter" at bounding box center [672, 223] width 230 height 401
copy div "egrated secure authentication and flexible scoring systems in previous projects…"
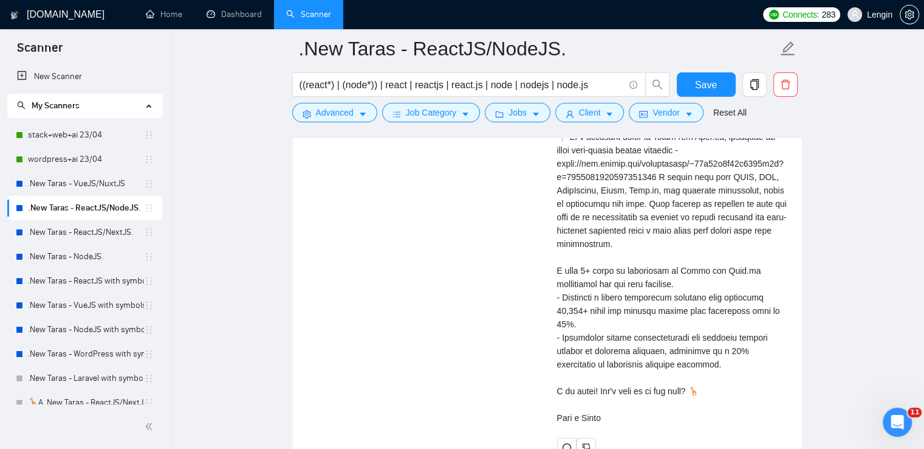
click at [710, 275] on div "Cover letter" at bounding box center [672, 223] width 230 height 401
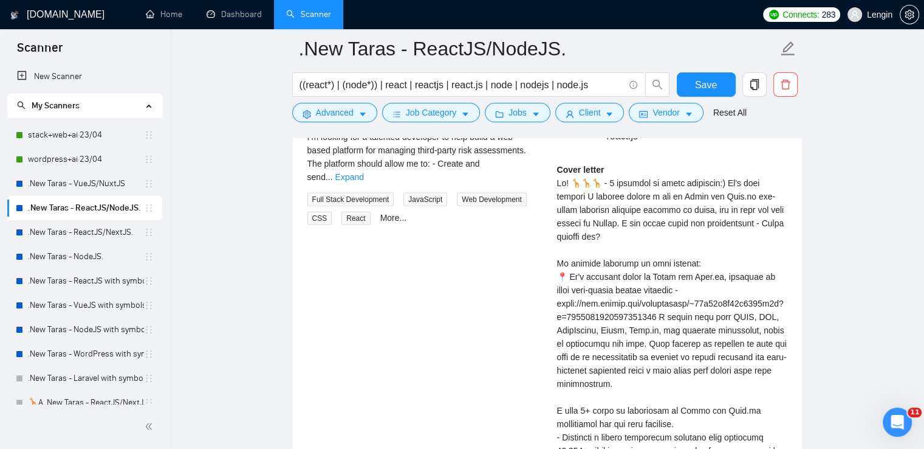
scroll to position [2710, 0]
